Goal: Transaction & Acquisition: Purchase product/service

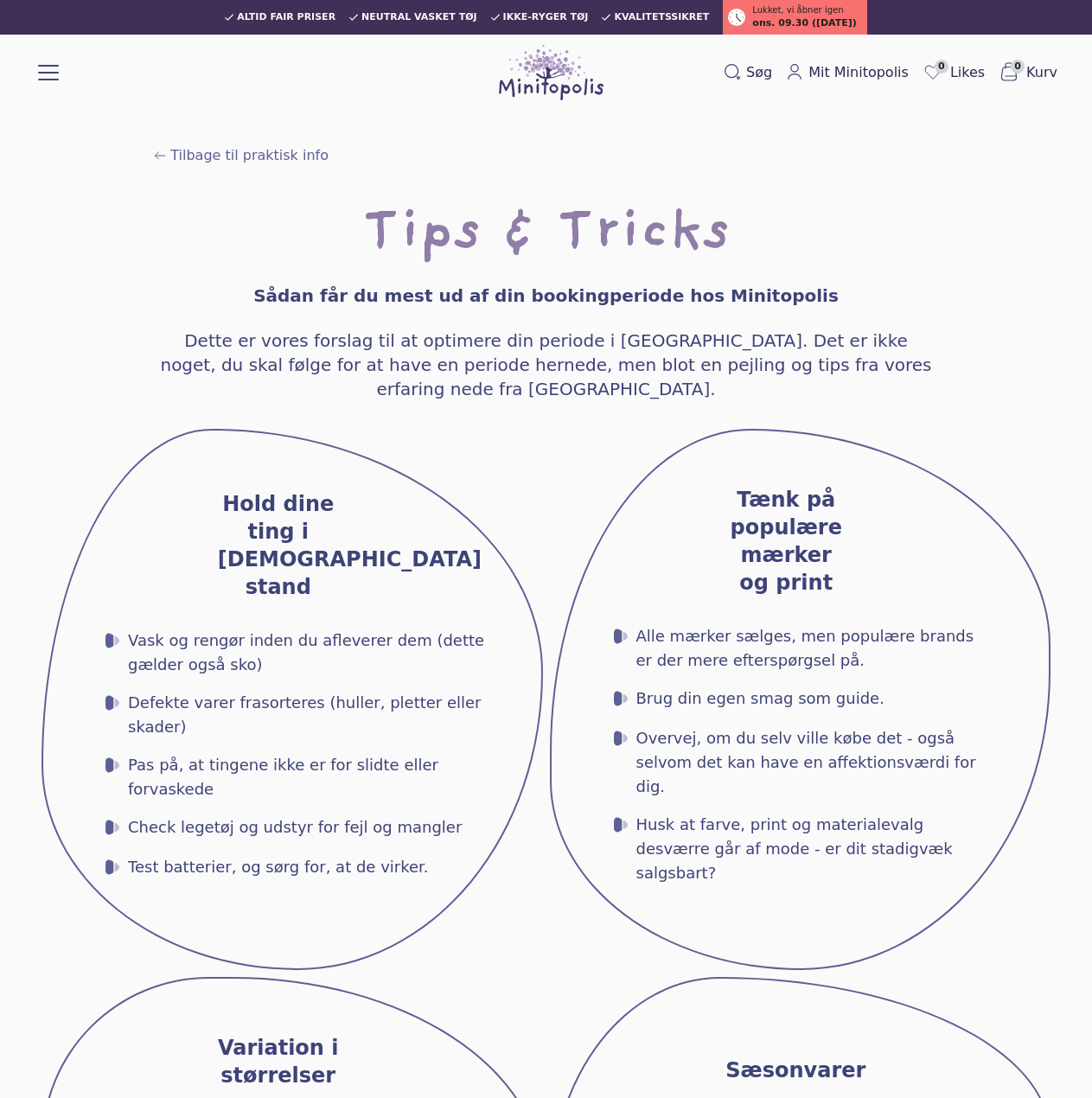
click at [45, 85] on div "Webshop Børneunivers MAMA univers Booking Koncepterne Priser Det at booke Lejer…" at bounding box center [48, 72] width 21 height 31
click at [45, 74] on button at bounding box center [48, 70] width 21 height 21
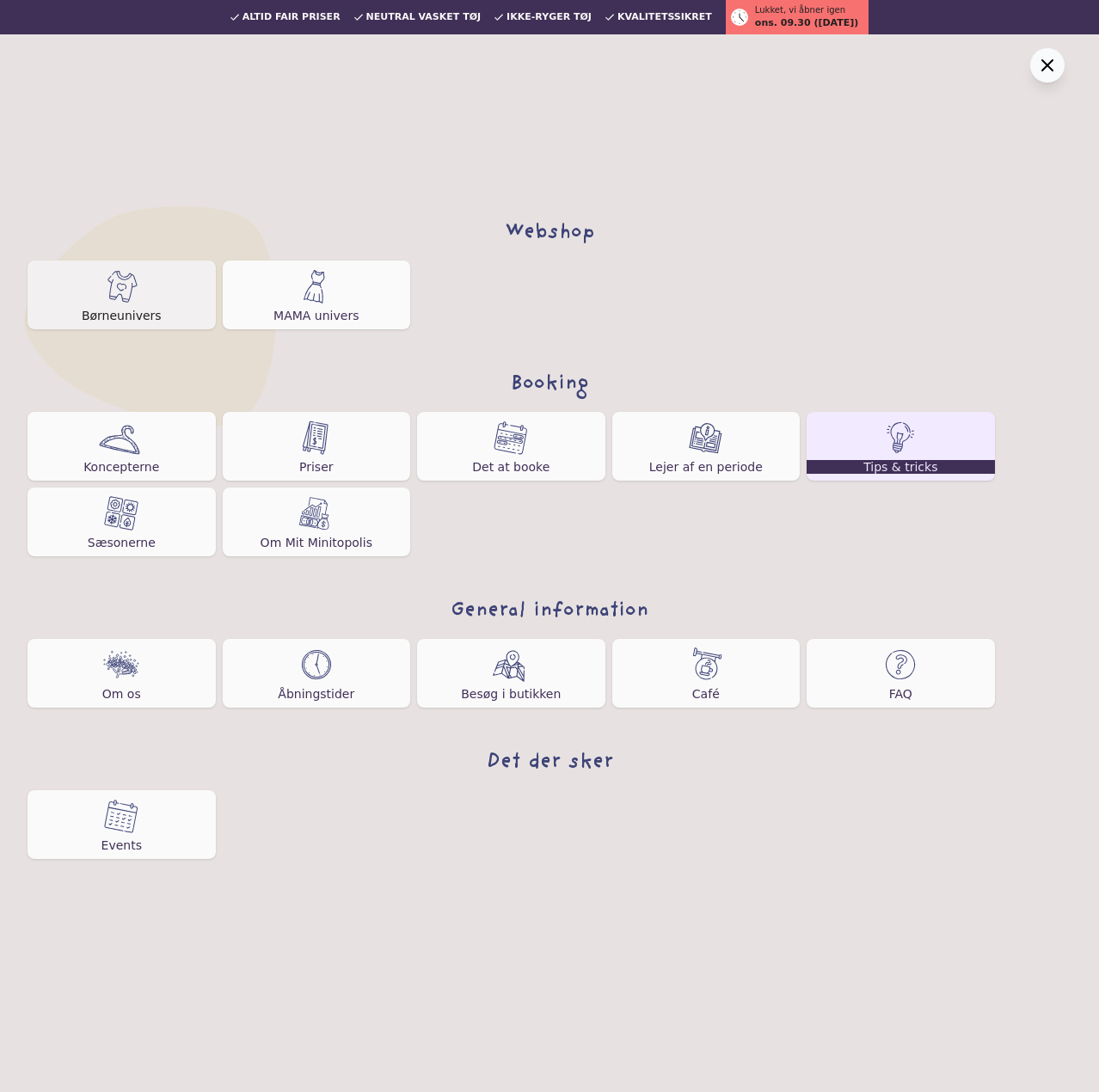
click at [118, 283] on img at bounding box center [121, 286] width 34 height 34
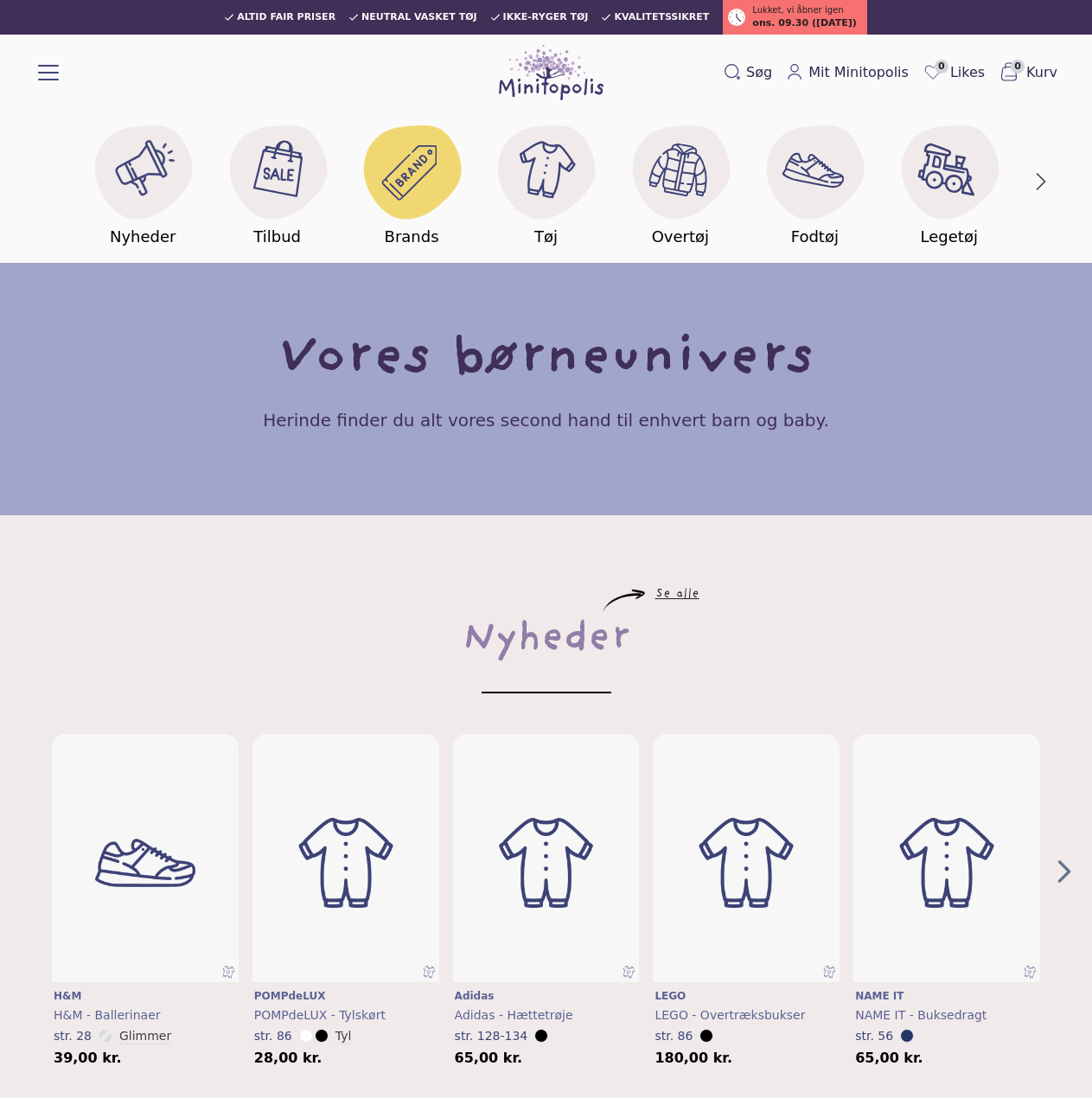
click at [416, 165] on image at bounding box center [409, 172] width 55 height 55
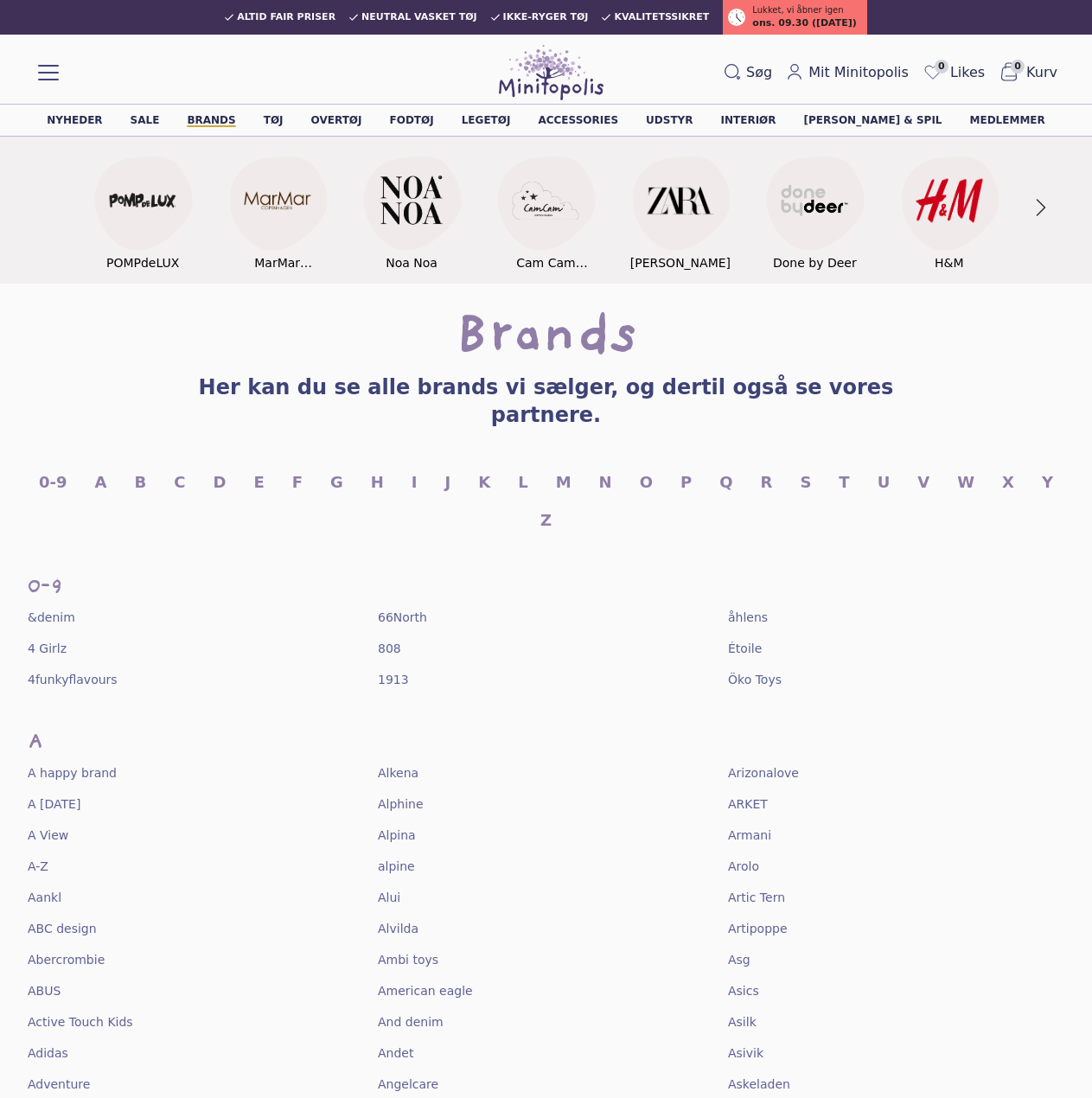
click at [107, 471] on div "0-9 A B C D E F G H I J K L M N O P Q R S T U V W X Y Z" at bounding box center [546, 501] width 1037 height 62
click at [97, 471] on link "A" at bounding box center [101, 482] width 12 height 25
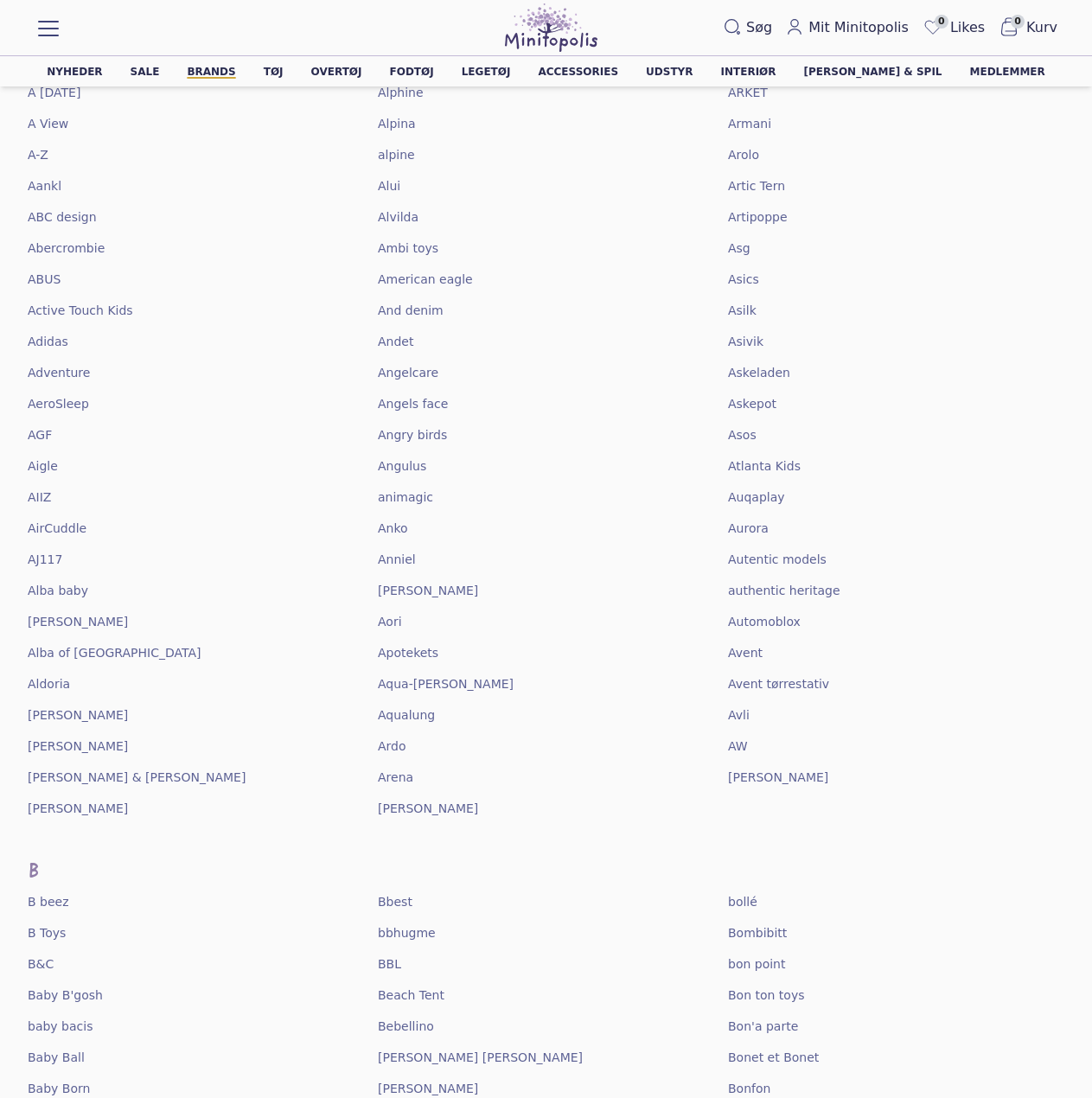
scroll to position [664, 0]
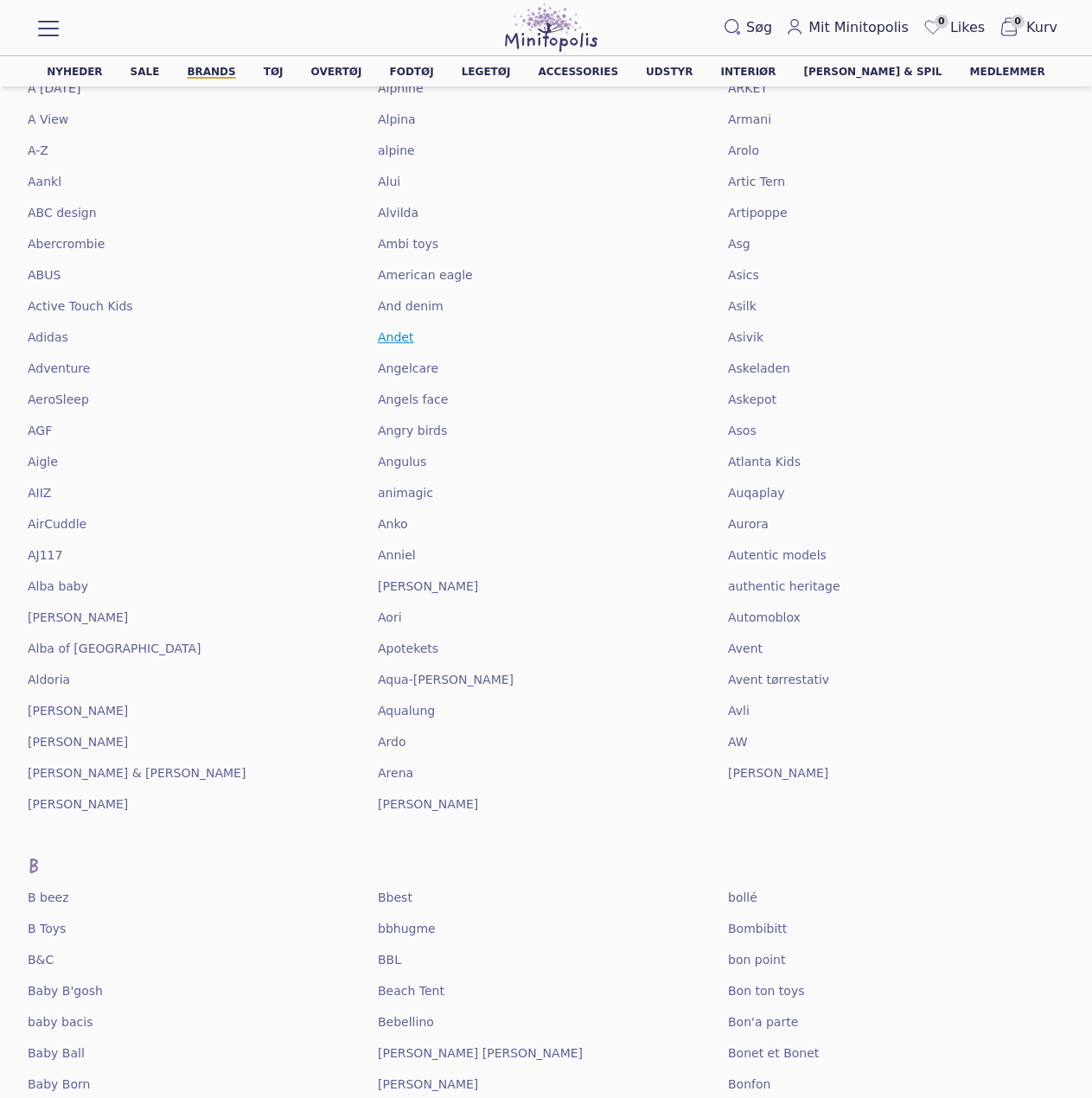
click at [392, 329] on span "Andet" at bounding box center [396, 337] width 36 height 18
